Goal: Information Seeking & Learning: Learn about a topic

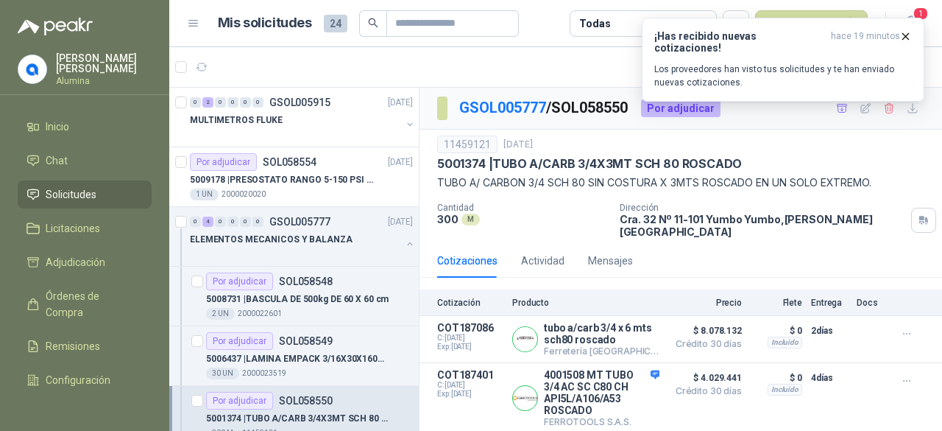
scroll to position [71, 0]
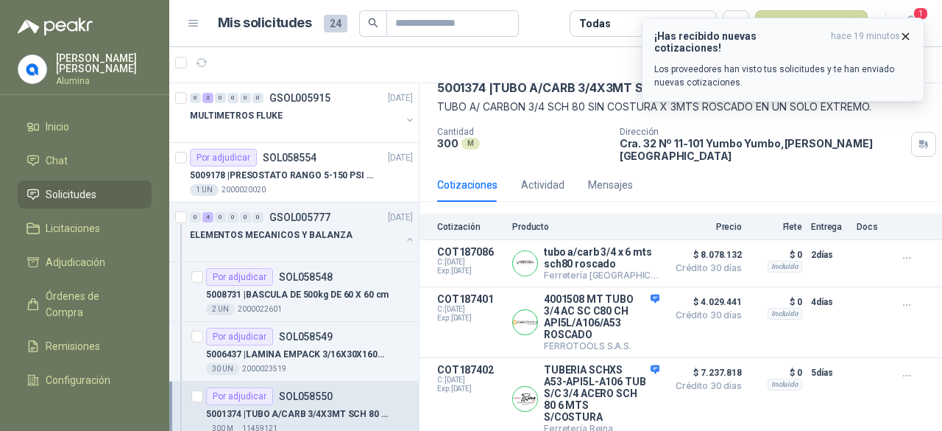
drag, startPoint x: 908, startPoint y: 34, endPoint x: 914, endPoint y: 42, distance: 9.6
click at [908, 35] on icon "button" at bounding box center [906, 36] width 13 height 13
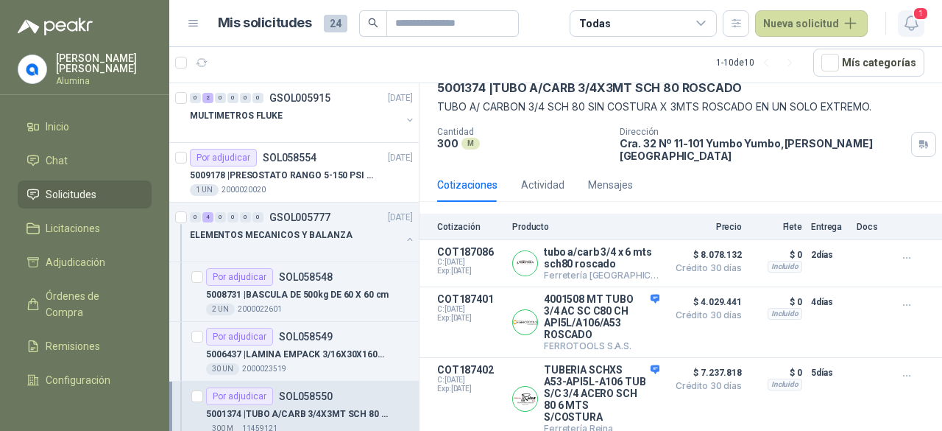
click at [916, 19] on span "1" at bounding box center [921, 14] width 16 height 14
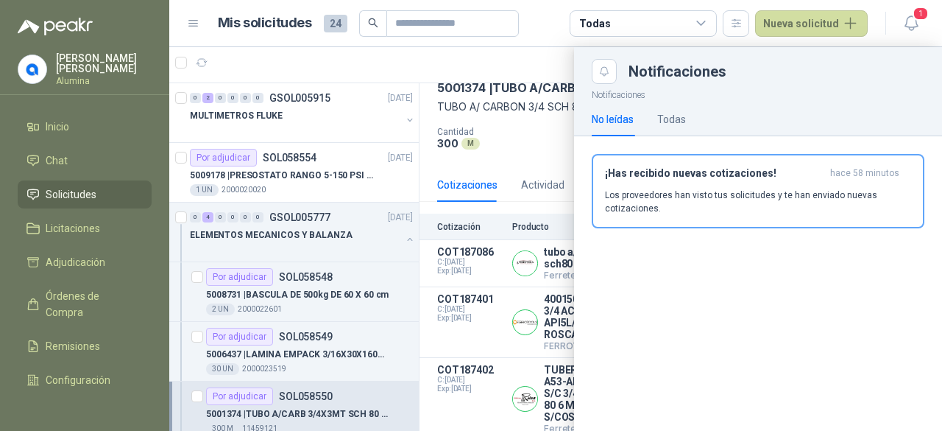
click at [703, 186] on div "¡Has recibido nuevas cotizaciones! hace 58 minutos Los proveedores han visto tu…" at bounding box center [758, 191] width 306 height 48
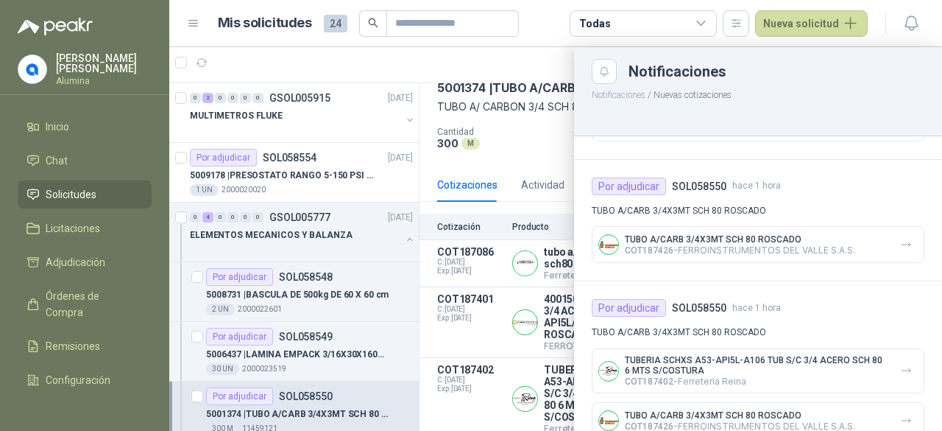
scroll to position [0, 0]
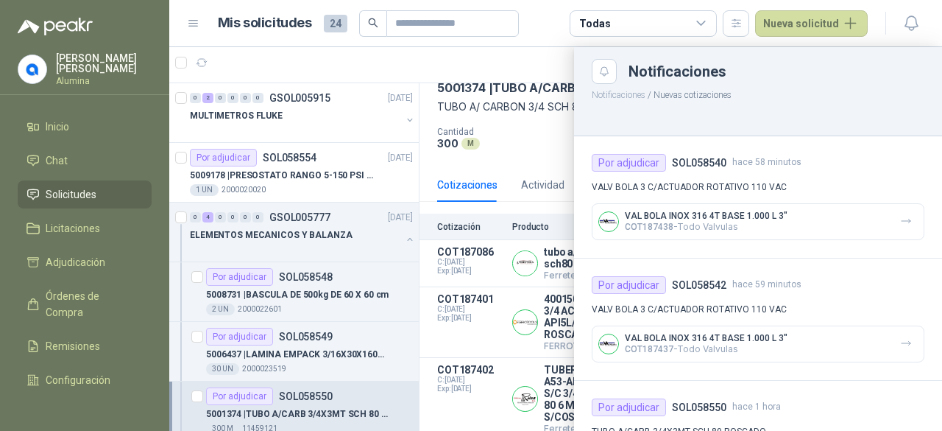
click at [723, 217] on p "VAL BOLA INOX 316 4T BASE 1.000 L 3"" at bounding box center [706, 216] width 163 height 10
click at [694, 189] on p "VALV BOLA 3 C/ACTUADOR ROTATIVO 110 VAC" at bounding box center [758, 187] width 333 height 14
click at [698, 218] on p "VAL BOLA INOX 316 4T BASE 1.000 L 3"" at bounding box center [706, 216] width 163 height 10
click at [595, 216] on div "VAL BOLA INOX 316 4T BASE 1.000 L 3" COT187438 - Todo Valvulas" at bounding box center [758, 221] width 333 height 37
click at [691, 157] on h4 "SOL058540" at bounding box center [699, 163] width 54 height 16
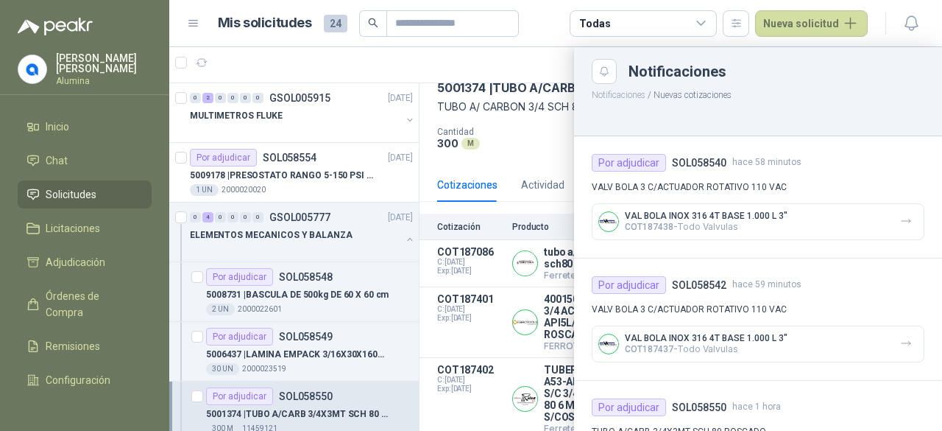
click at [705, 192] on p "VALV BOLA 3 C/ACTUADOR ROTATIVO 110 VAC" at bounding box center [758, 187] width 333 height 14
click at [696, 214] on p "VAL BOLA INOX 316 4T BASE 1.000 L 3"" at bounding box center [706, 216] width 163 height 10
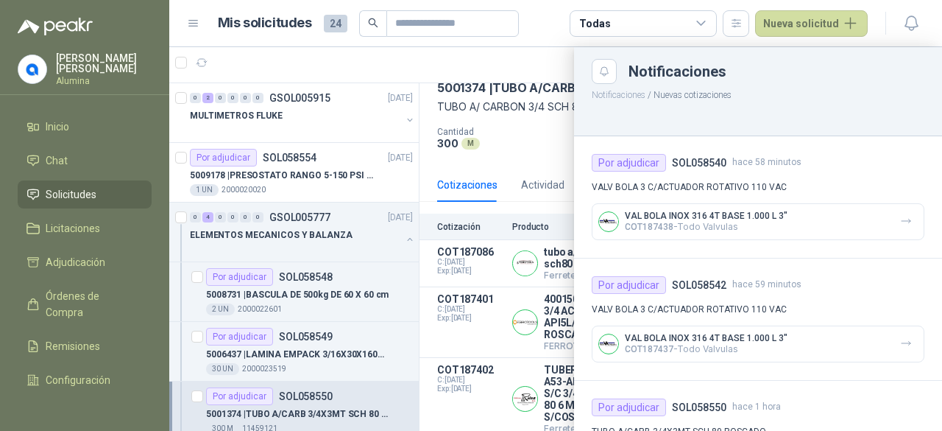
click at [692, 158] on h4 "SOL058540" at bounding box center [699, 163] width 54 height 16
click at [900, 223] on icon "button" at bounding box center [906, 221] width 13 height 13
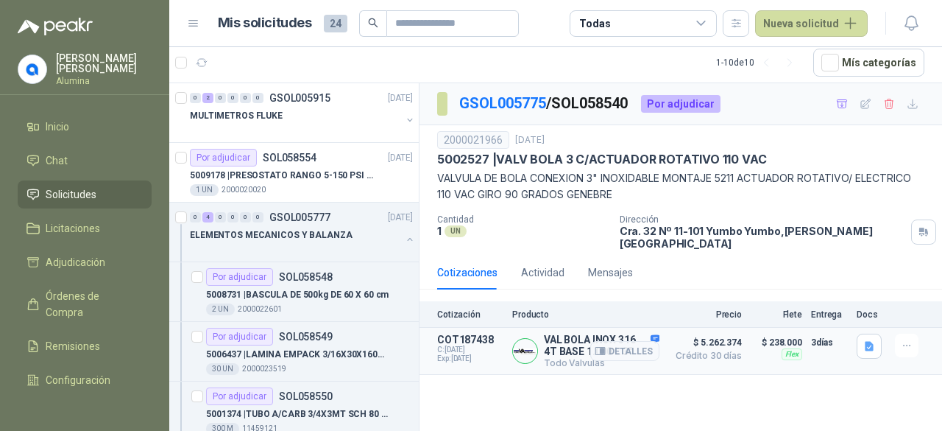
click at [507, 331] on article "COT187438 C: [DATE] Exp: [DATE] VAL BOLA INOX 316 4T BASE 1.000 L 3" Todo Valvu…" at bounding box center [681, 351] width 523 height 47
click at [471, 345] on span "C: [DATE]" at bounding box center [470, 349] width 66 height 9
click at [467, 334] on p "COT187438" at bounding box center [470, 340] width 66 height 12
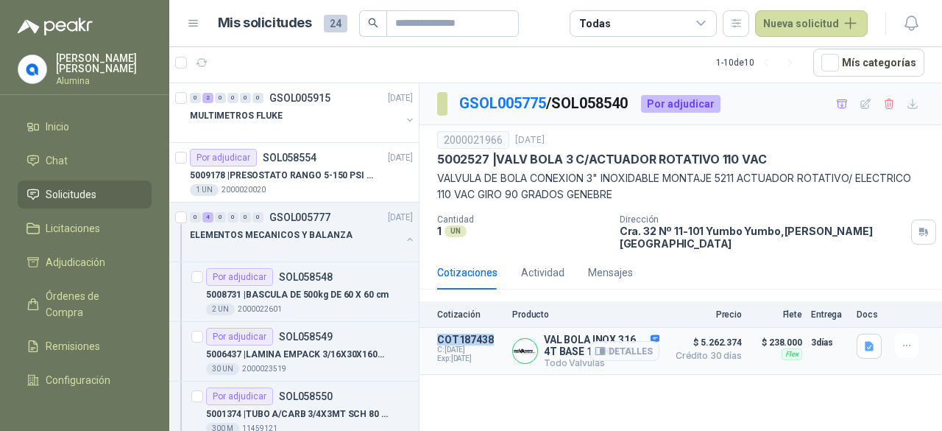
click at [467, 334] on p "COT187438" at bounding box center [470, 340] width 66 height 12
click at [593, 334] on p "VAL BOLA INOX 316 4T BASE 1.000 L 3"" at bounding box center [602, 346] width 116 height 24
click at [867, 342] on icon "button" at bounding box center [869, 347] width 9 height 10
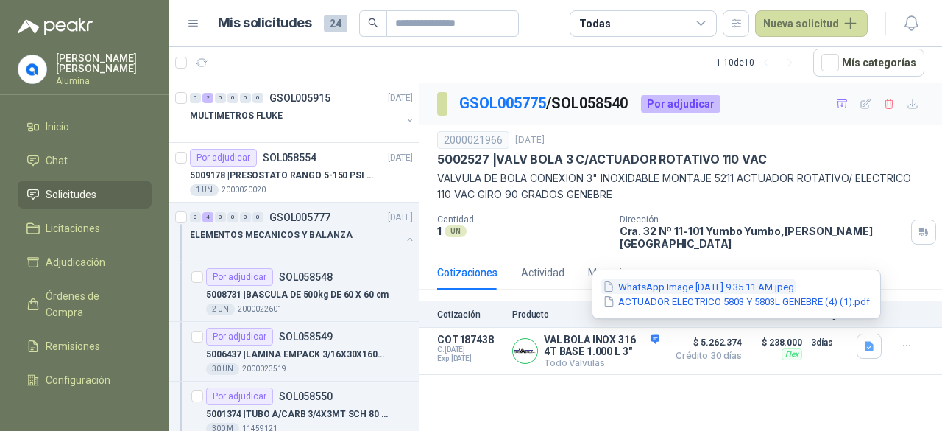
click at [763, 288] on button "WhatsApp Image [DATE] 9.35.11 AM.jpeg" at bounding box center [698, 286] width 194 height 15
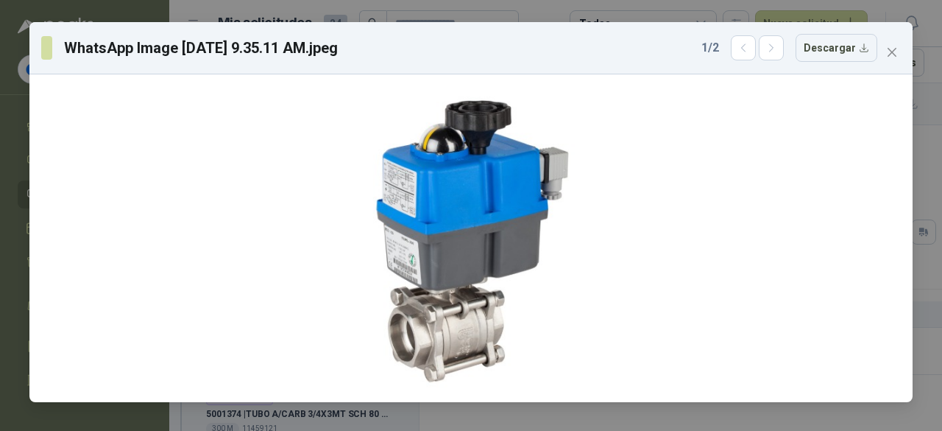
drag, startPoint x: 897, startPoint y: 42, endPoint x: 907, endPoint y: 51, distance: 13.6
click at [897, 43] on button "Close" at bounding box center [893, 52] width 24 height 24
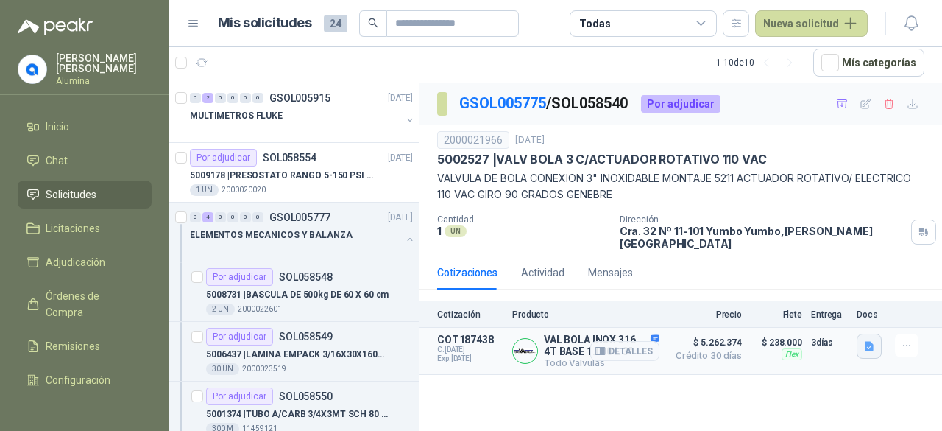
click at [865, 334] on button "button" at bounding box center [869, 346] width 25 height 25
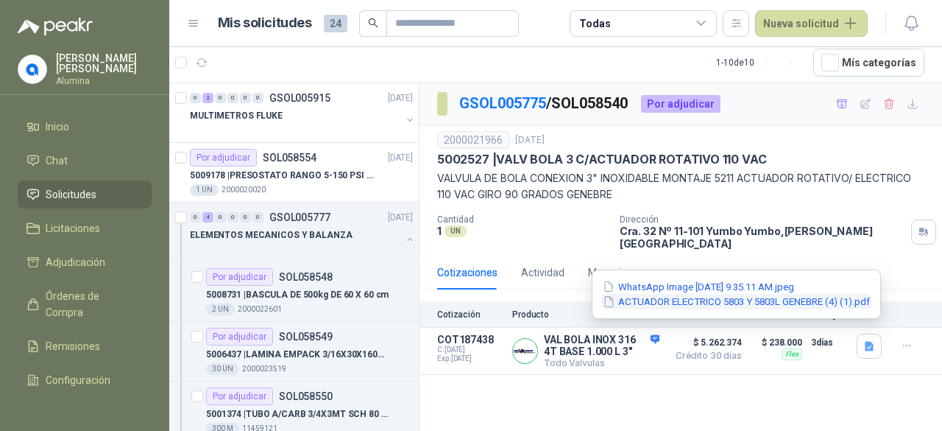
click at [807, 301] on button "ACTUADOR ELECTRICO 5803 Y 5803L GENEBRE (4) (1).pdf" at bounding box center [736, 301] width 270 height 15
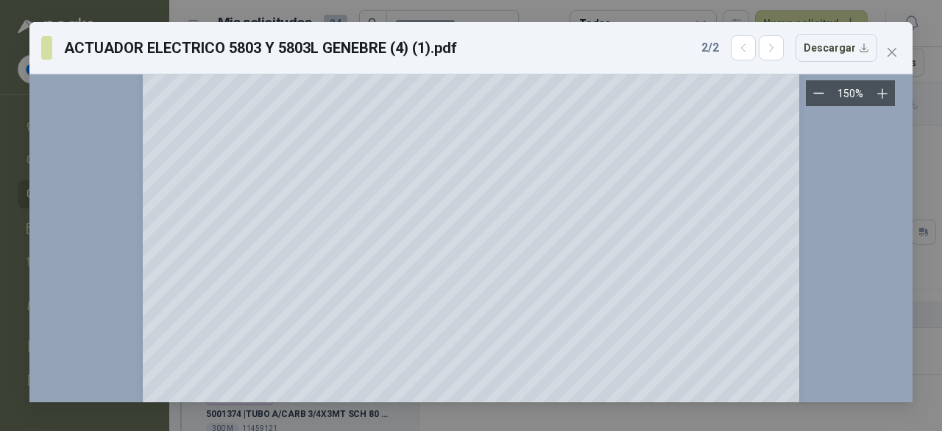
scroll to position [589, 0]
click at [894, 53] on icon "close" at bounding box center [892, 52] width 12 height 12
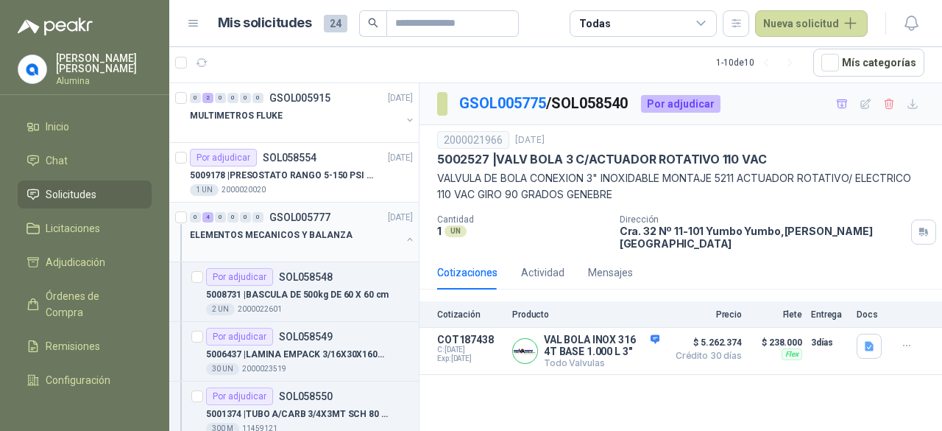
click at [404, 239] on button "button" at bounding box center [410, 239] width 12 height 12
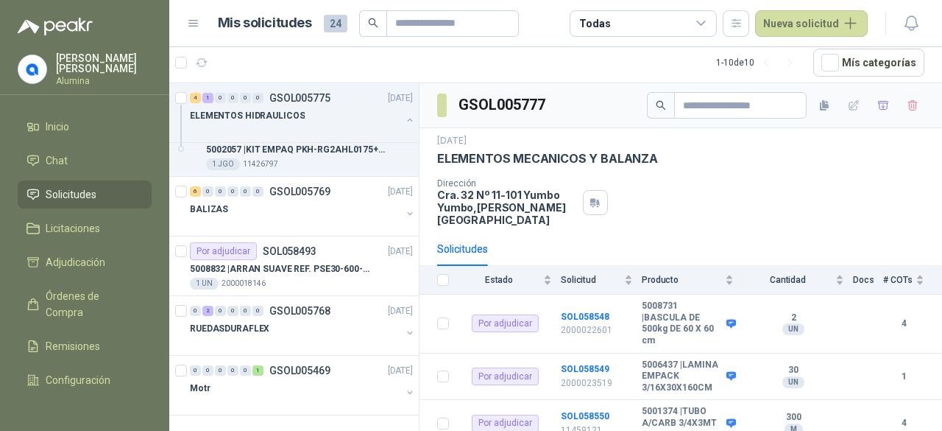
scroll to position [121, 0]
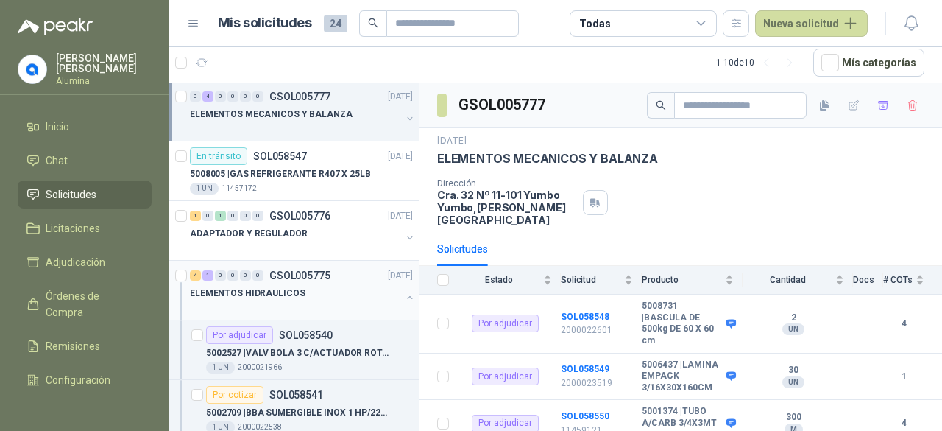
click at [404, 292] on button "button" at bounding box center [410, 298] width 12 height 12
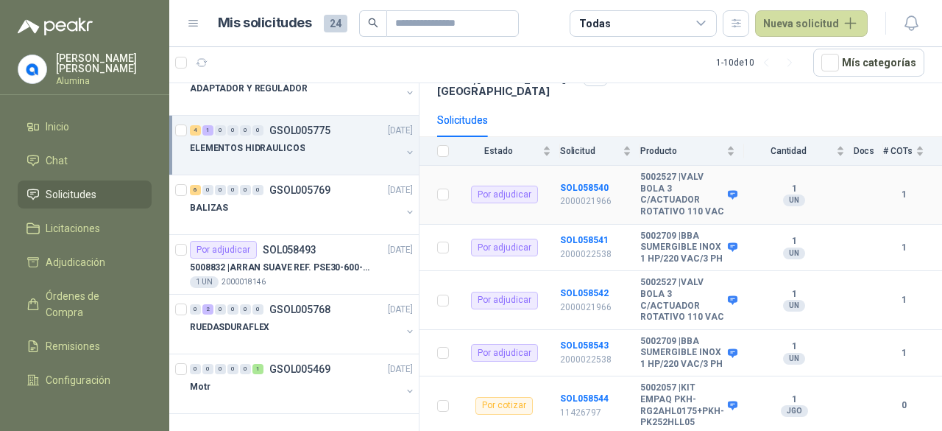
scroll to position [142, 0]
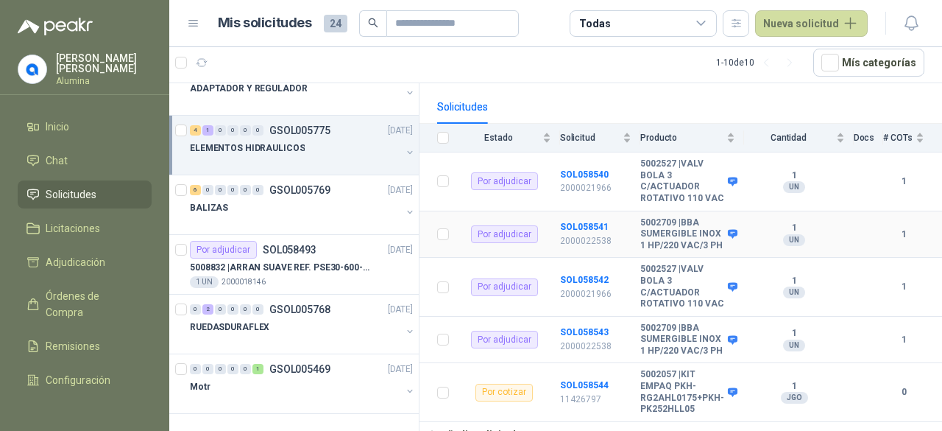
click at [838, 226] on td "1 UN" at bounding box center [798, 234] width 109 height 47
click at [585, 222] on b "SOL058541" at bounding box center [584, 227] width 49 height 10
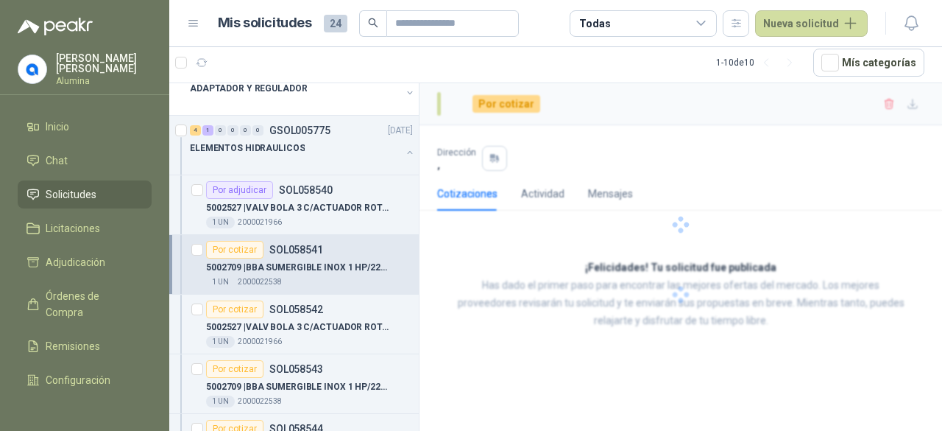
click at [585, 214] on div at bounding box center [681, 224] width 523 height 283
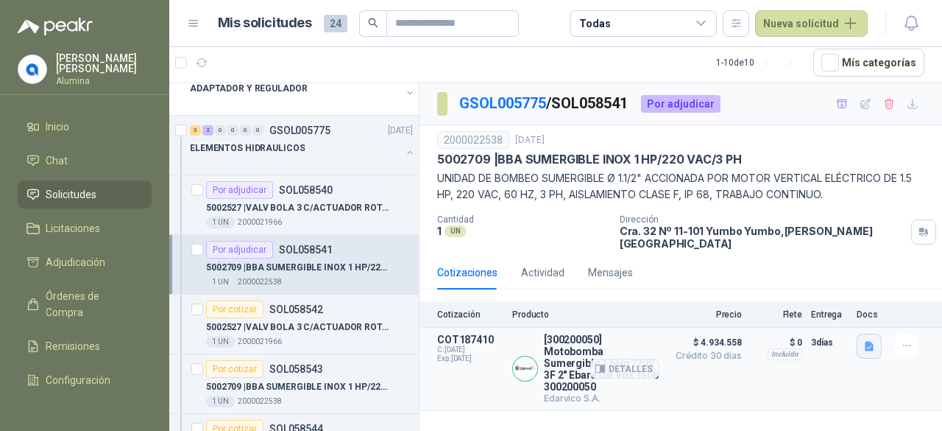
click at [865, 342] on icon "button" at bounding box center [869, 347] width 9 height 10
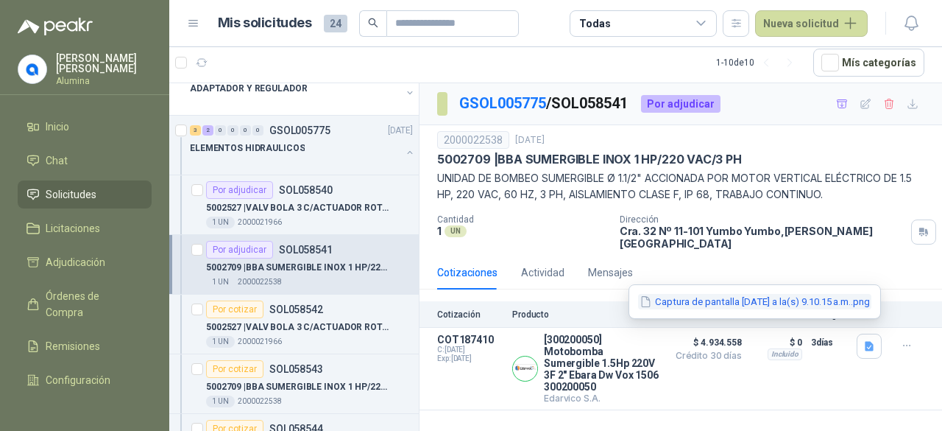
click at [802, 308] on button "Captura de pantalla [DATE] a la(s) 9.10.15 a.m..png" at bounding box center [754, 301] width 233 height 15
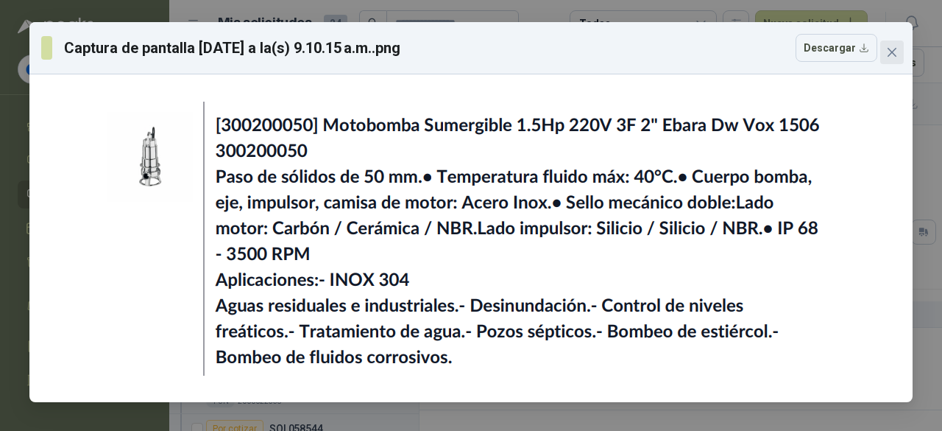
click at [895, 56] on icon "close" at bounding box center [892, 52] width 12 height 12
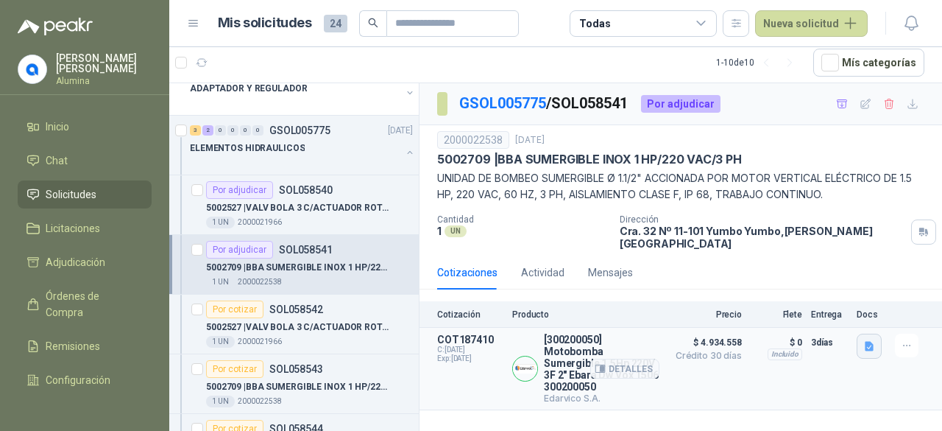
click at [874, 340] on icon "button" at bounding box center [870, 346] width 13 height 13
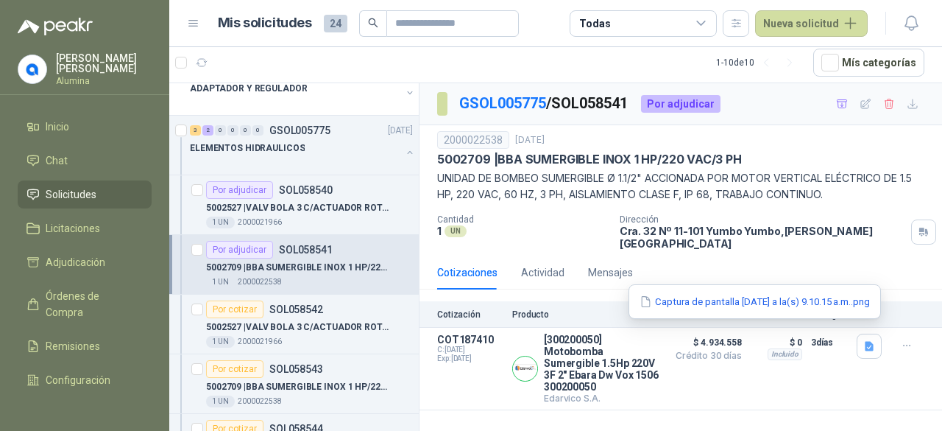
click at [811, 311] on div "Captura de pantalla [DATE] a la(s) 9.10.15 a.m..png" at bounding box center [755, 301] width 253 height 35
click at [806, 303] on button "Captura de pantalla [DATE] a la(s) 9.10.15 a.m..png" at bounding box center [754, 301] width 233 height 15
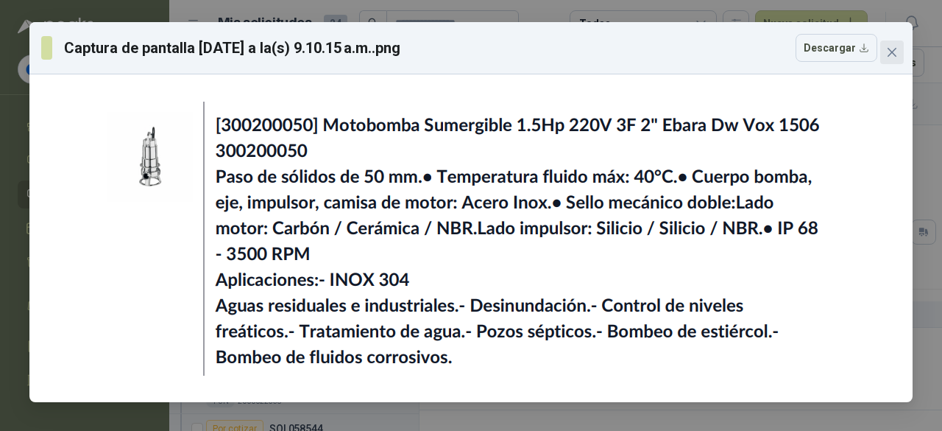
click at [892, 46] on icon "close" at bounding box center [892, 52] width 12 height 12
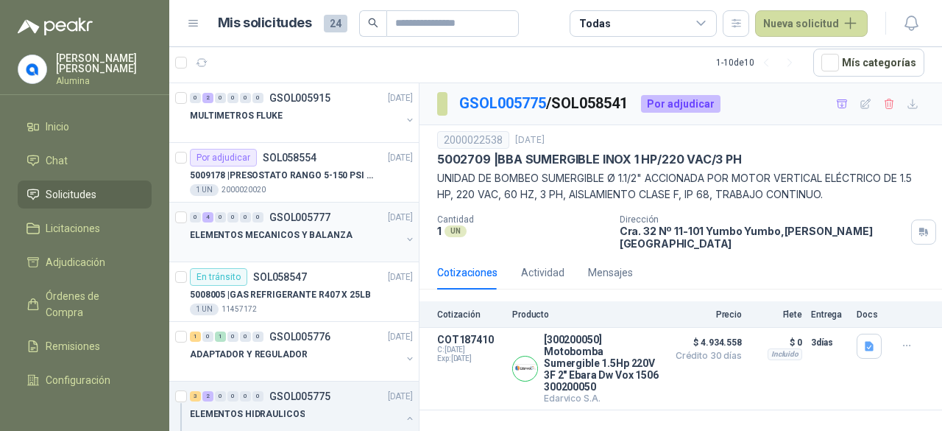
click at [404, 235] on button "button" at bounding box center [410, 239] width 12 height 12
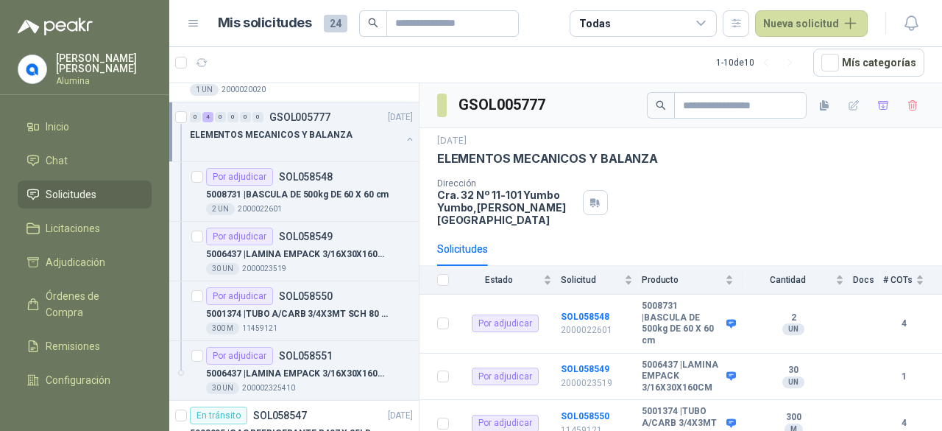
scroll to position [147, 0]
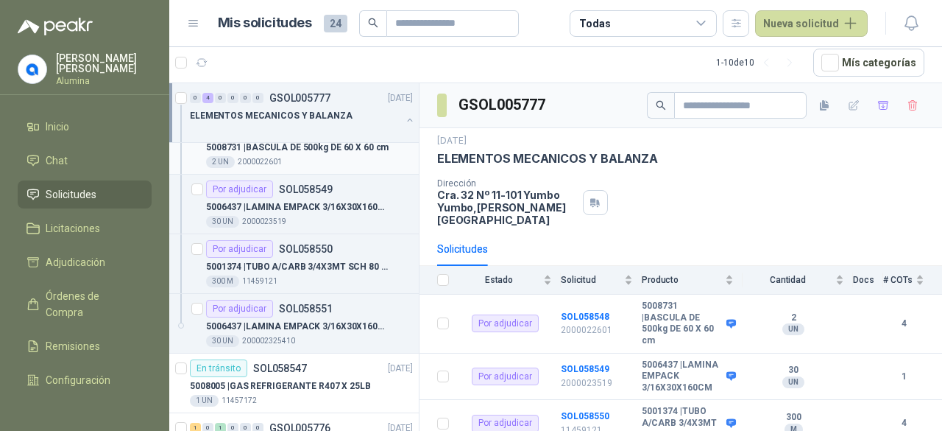
click at [345, 148] on p "5008731 | BASCULA DE 500kg DE 60 X 60 cm" at bounding box center [297, 148] width 183 height 14
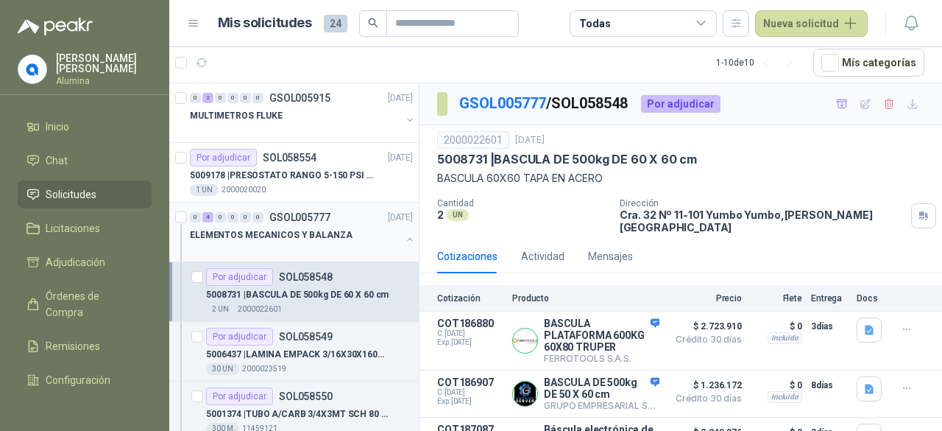
click at [392, 236] on div "ELEMENTOS MECANICOS Y BALANZA" at bounding box center [303, 240] width 226 height 29
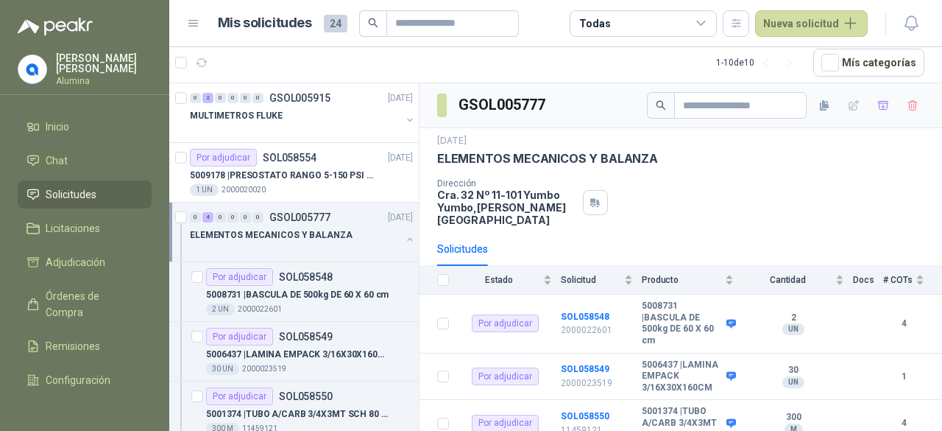
click at [404, 242] on button "button" at bounding box center [410, 239] width 12 height 12
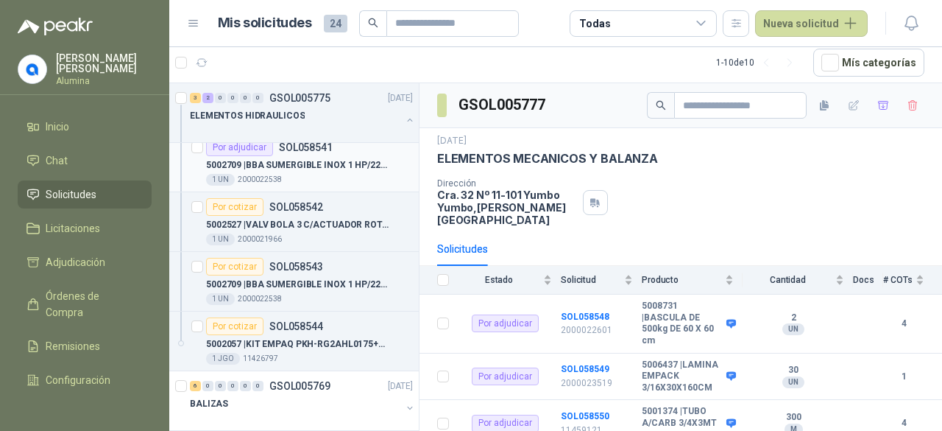
scroll to position [562, 0]
